Goal: Task Accomplishment & Management: Manage account settings

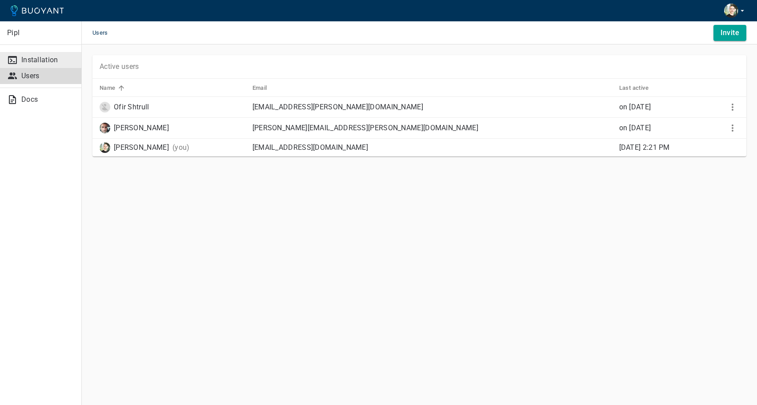
click at [48, 57] on p "Installation" at bounding box center [47, 60] width 53 height 9
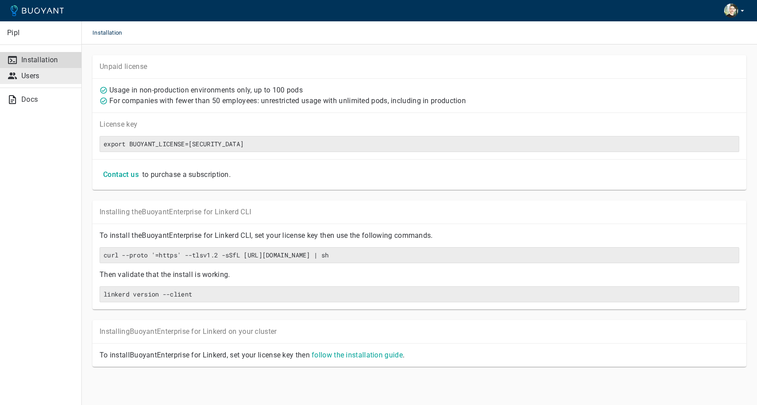
click at [47, 76] on p "Users" at bounding box center [47, 76] width 53 height 9
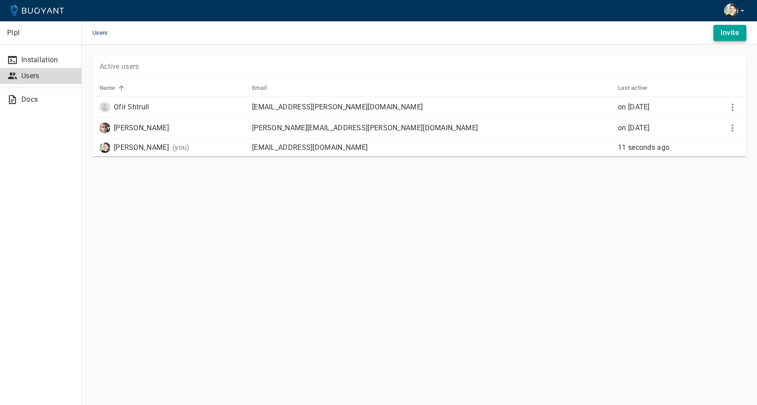
click at [729, 29] on h4 "Invite" at bounding box center [730, 32] width 19 height 9
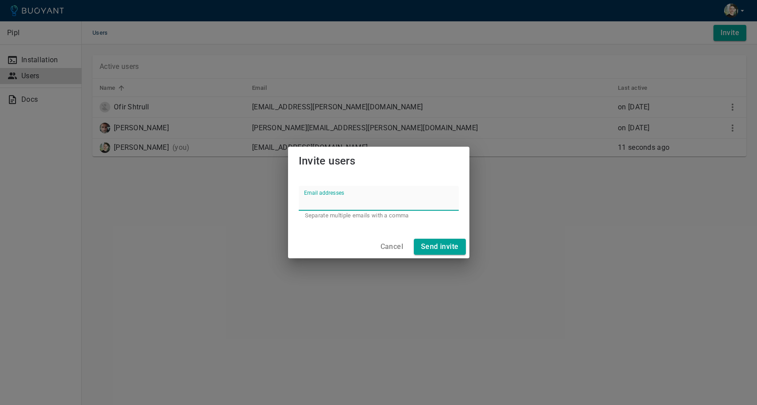
click at [335, 209] on input "Email addresses" at bounding box center [379, 198] width 160 height 25
paste input "[PERSON_NAME][EMAIL_ADDRESS][DOMAIN_NAME]"
type input "[PERSON_NAME][EMAIL_ADDRESS][DOMAIN_NAME]"
click at [443, 248] on h4 "Send invite" at bounding box center [439, 246] width 37 height 9
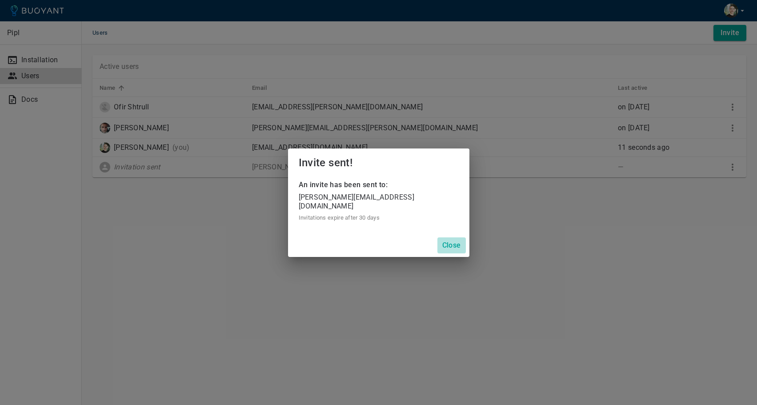
click at [450, 241] on h4 "Close" at bounding box center [452, 245] width 19 height 9
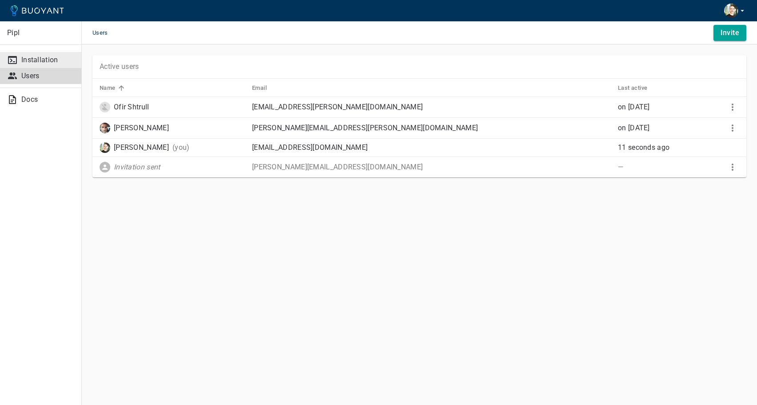
click at [40, 56] on p "Installation" at bounding box center [47, 60] width 53 height 9
